Goal: Transaction & Acquisition: Purchase product/service

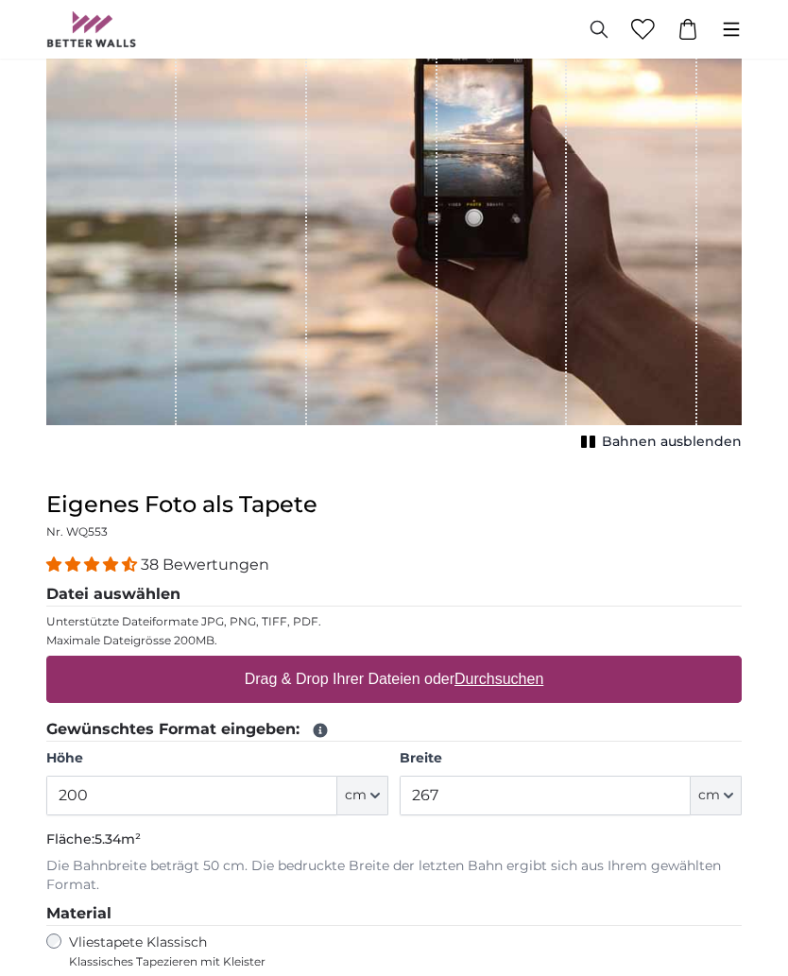
scroll to position [242, 0]
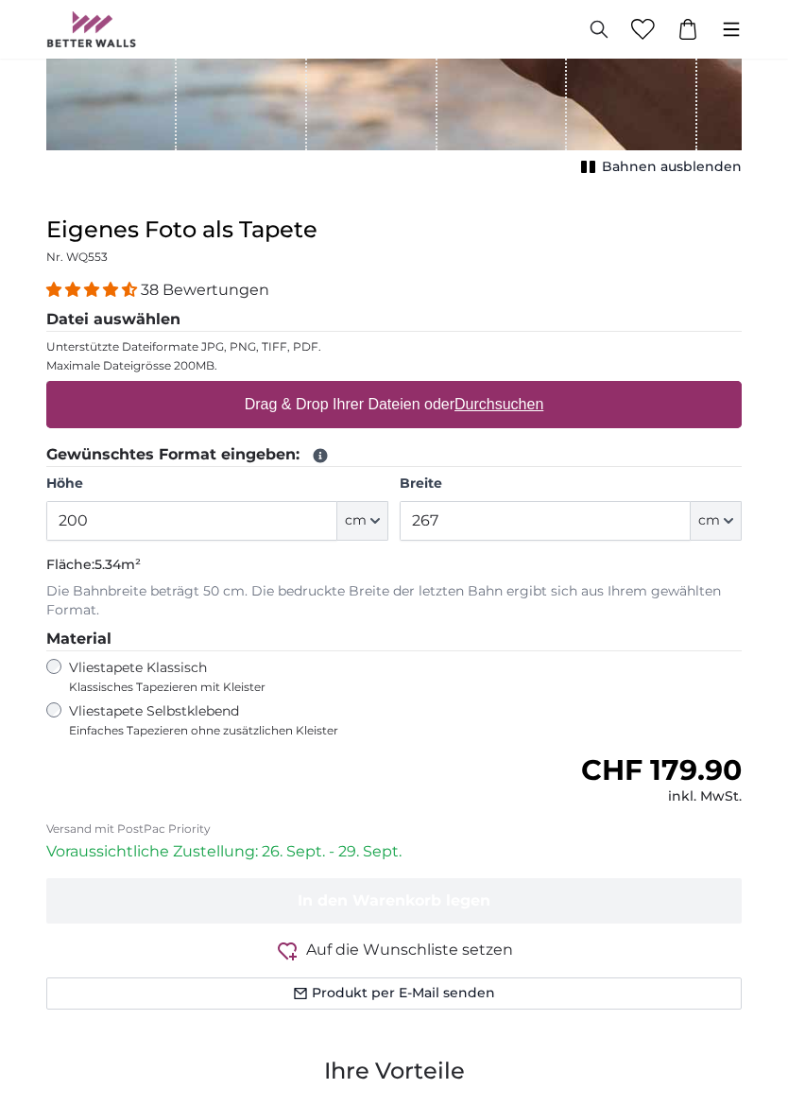
scroll to position [525, 0]
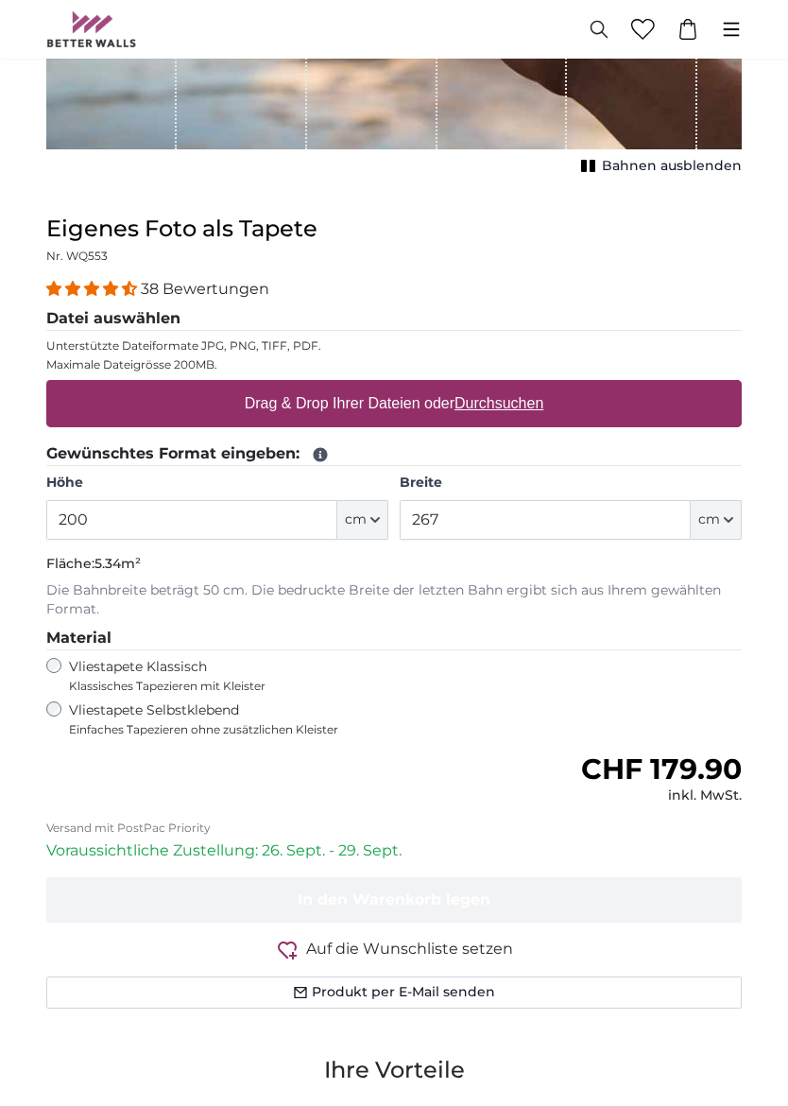
click at [376, 516] on icon "button" at bounding box center [374, 520] width 9 height 9
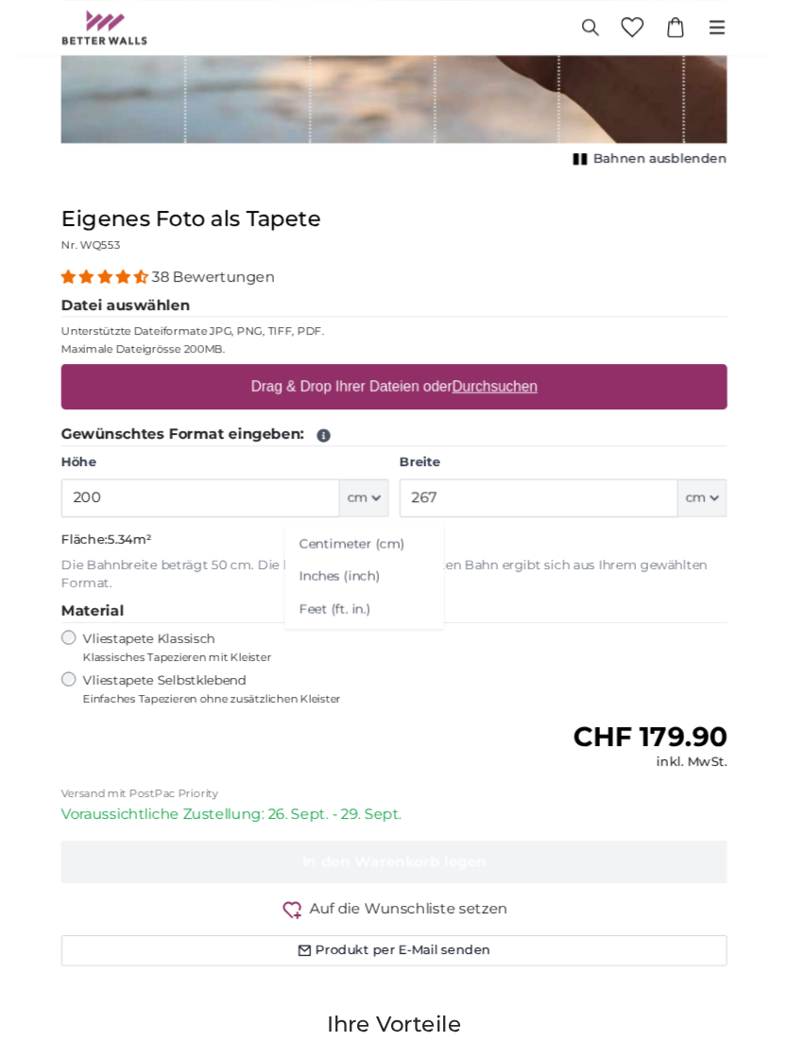
scroll to position [525, 0]
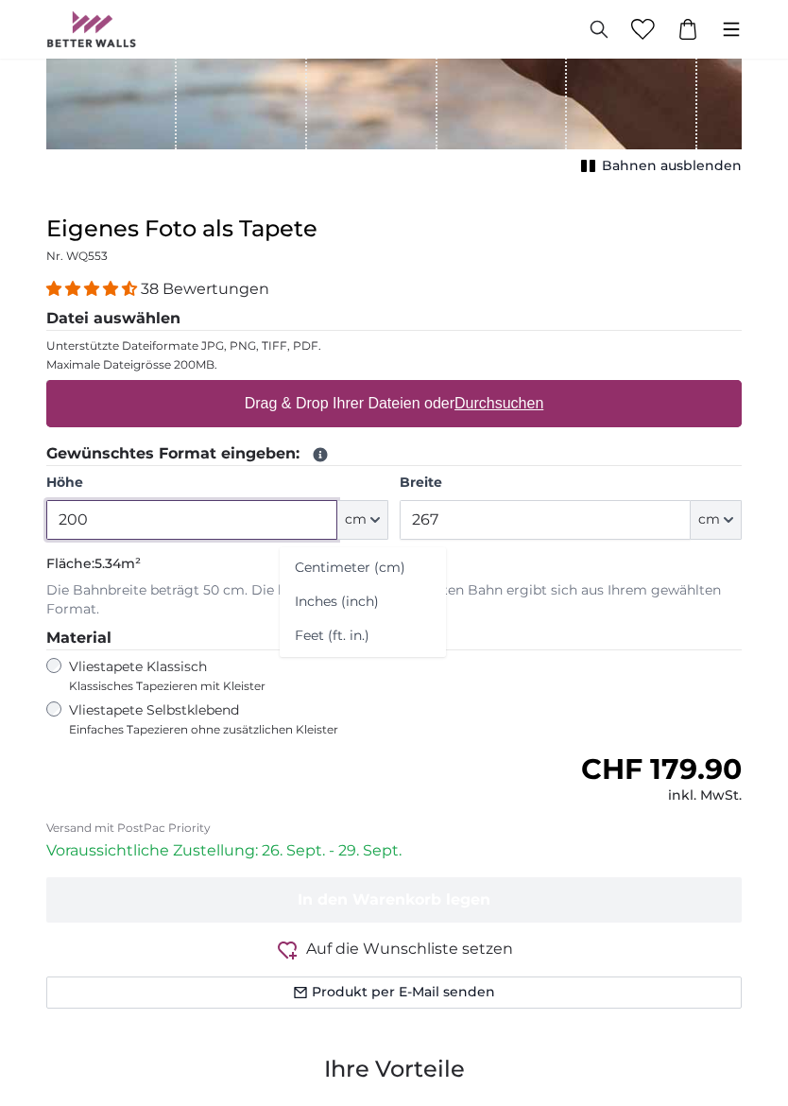
click at [319, 514] on input "200" at bounding box center [191, 520] width 291 height 40
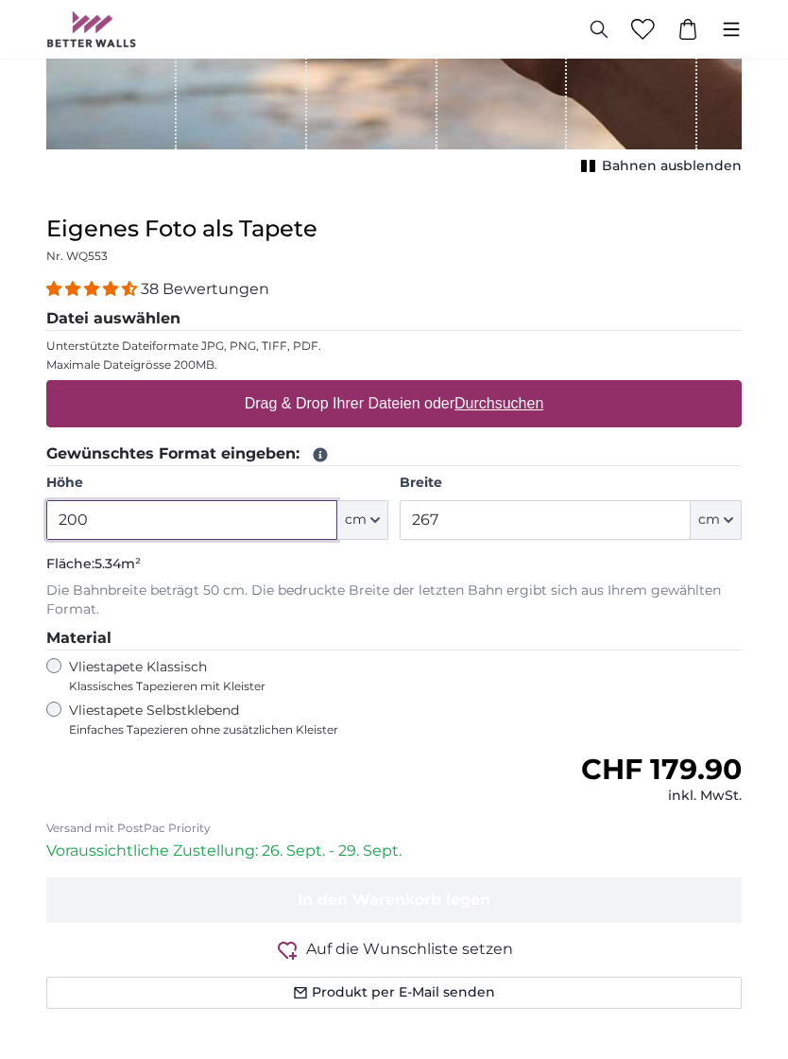
scroll to position [525, 0]
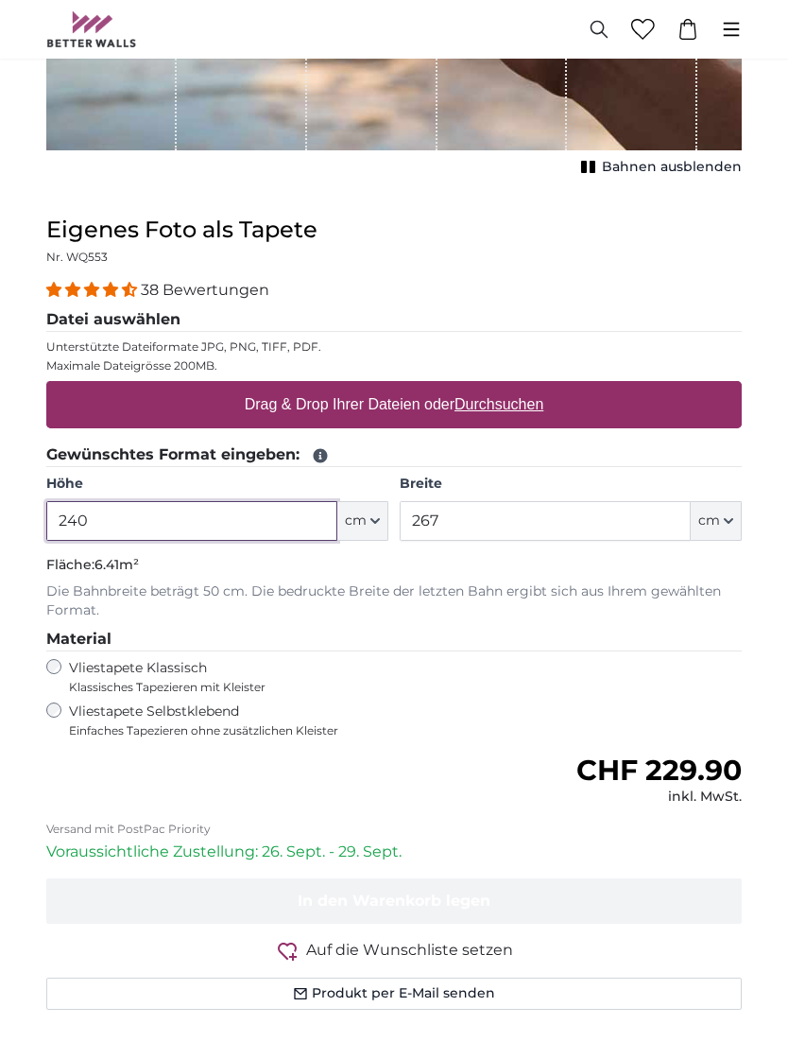
type input "240"
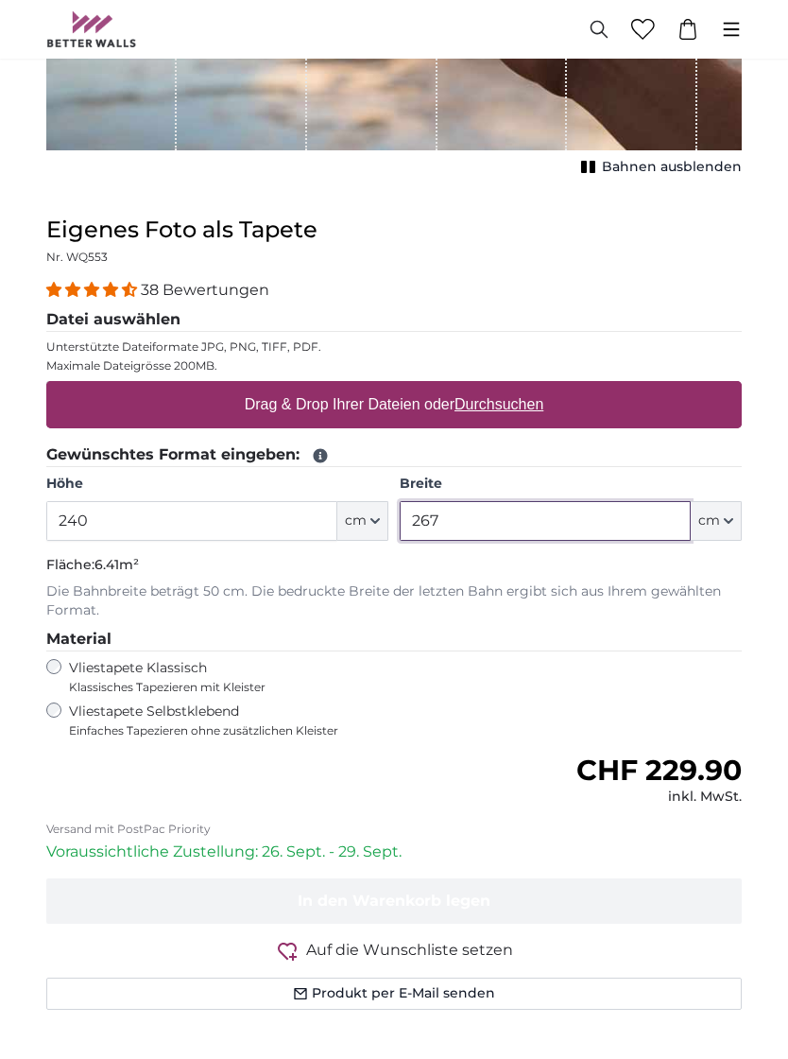
click at [493, 510] on input "267" at bounding box center [545, 521] width 291 height 40
type input "2"
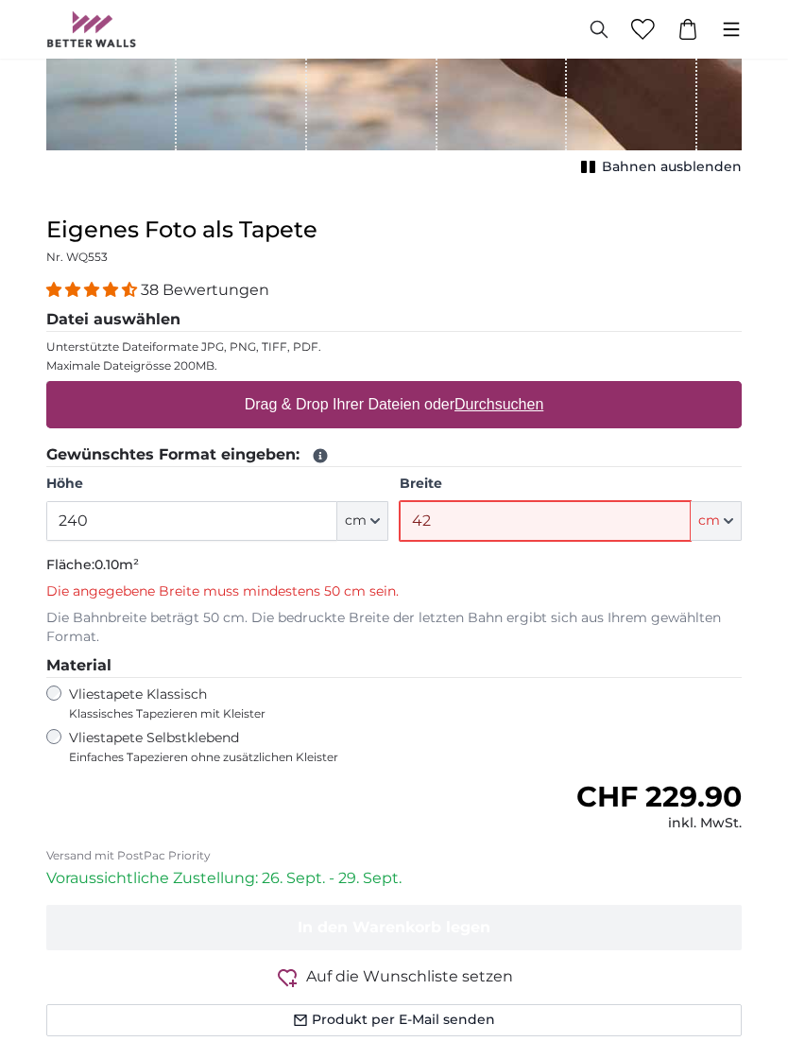
type input "425"
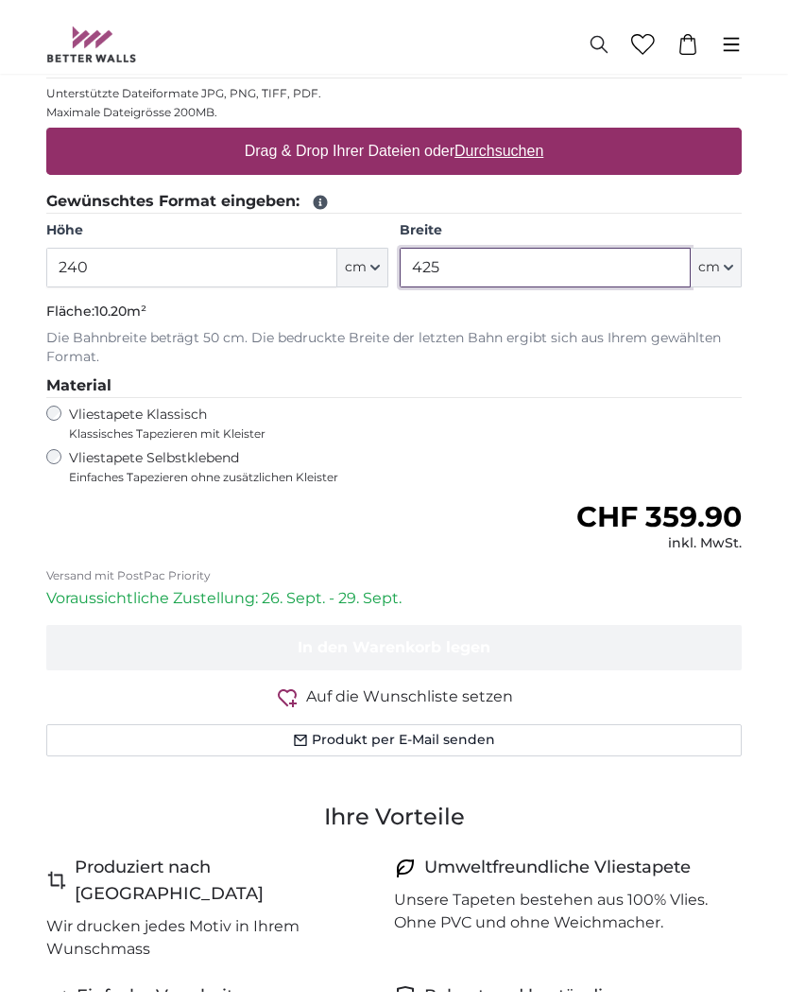
scroll to position [792, 0]
